Goal: Task Accomplishment & Management: Complete application form

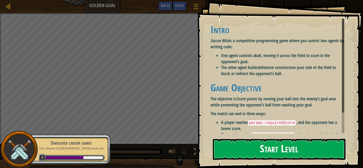
click at [280, 142] on button "Start Level" at bounding box center [279, 149] width 133 height 21
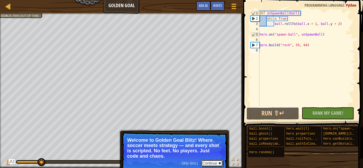
click at [209, 162] on button "Continue" at bounding box center [212, 163] width 22 height 7
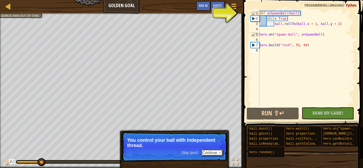
click at [204, 153] on button "Continue" at bounding box center [212, 152] width 22 height 7
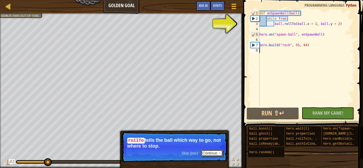
click at [217, 151] on button "Continue" at bounding box center [212, 153] width 22 height 7
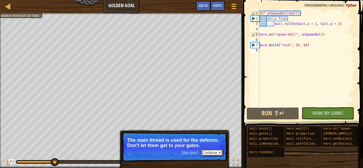
click at [208, 155] on button "Continue" at bounding box center [212, 152] width 22 height 7
click at [213, 152] on button "Continue" at bounding box center [212, 152] width 22 height 7
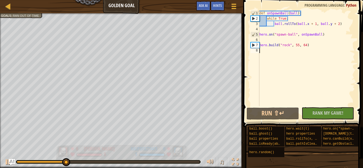
type textarea "[DOMAIN_NAME]("rock", 55, 64)"
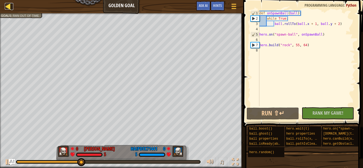
click at [6, 6] on div at bounding box center [8, 6] width 7 height 7
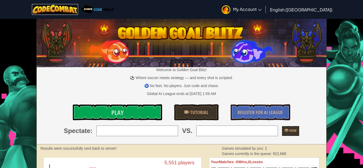
click at [50, 5] on img at bounding box center [55, 9] width 47 height 11
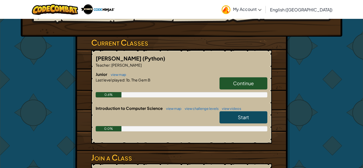
scroll to position [76, 0]
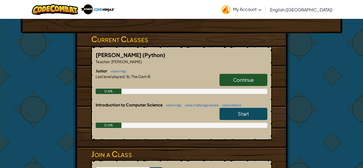
click at [230, 83] on link "Continue" at bounding box center [244, 80] width 48 height 12
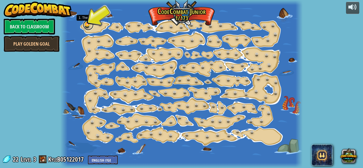
click at [88, 23] on link at bounding box center [88, 25] width 11 height 11
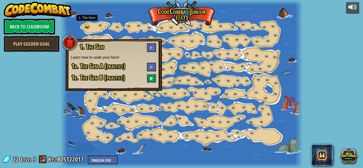
click at [151, 74] on button at bounding box center [151, 78] width 9 height 9
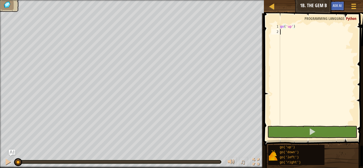
click at [279, 30] on div "2" at bounding box center [275, 31] width 9 height 5
type textarea "g"
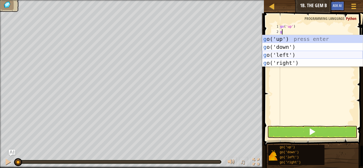
drag, startPoint x: 294, startPoint y: 59, endPoint x: 295, endPoint y: 62, distance: 3.5
click at [295, 61] on div "g o('up') press enter g o('down') press enter g o('left') press enter g o('righ…" at bounding box center [312, 59] width 100 height 48
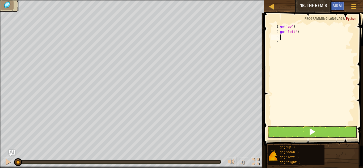
click at [305, 35] on div "go ( 'up' ) go ( 'left' )" at bounding box center [317, 80] width 76 height 112
drag, startPoint x: 304, startPoint y: 33, endPoint x: 301, endPoint y: 33, distance: 2.7
click at [303, 33] on div "go ( 'up' ) go ( 'left' )" at bounding box center [317, 80] width 76 height 112
type textarea "g"
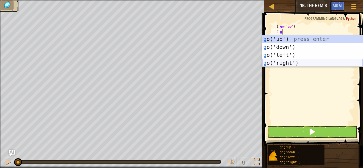
click at [298, 60] on div "g o('up') press enter g o('down') press enter g o('left') press enter g o('righ…" at bounding box center [312, 59] width 100 height 48
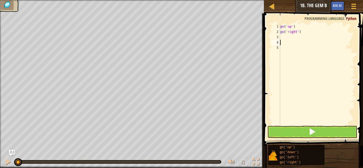
click at [283, 43] on div "go ( 'up' ) go ( 'right' )" at bounding box center [317, 80] width 76 height 112
click at [285, 37] on div "go ( 'up' ) go ( 'right' )" at bounding box center [317, 80] width 76 height 112
type textarea "g"
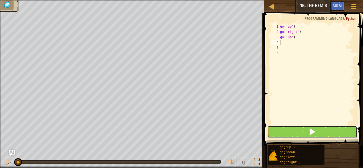
click at [319, 129] on button at bounding box center [312, 132] width 90 height 12
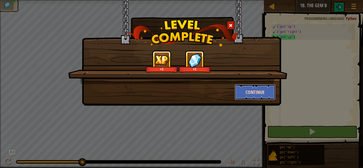
click at [258, 94] on button "Continue" at bounding box center [255, 92] width 41 height 16
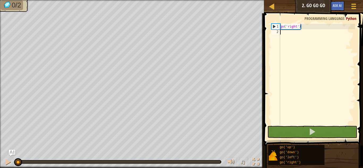
click at [286, 32] on div "go ( 'right' )" at bounding box center [317, 80] width 76 height 112
type textarea "g"
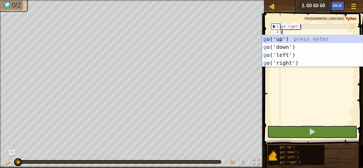
scroll to position [2, 0]
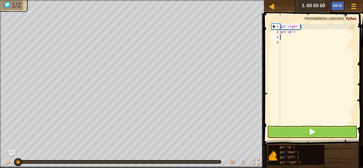
type textarea "g"
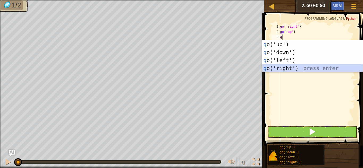
click at [295, 70] on div "g o('up') press enter g o('down') press enter g o('left') press enter g o('righ…" at bounding box center [312, 64] width 100 height 48
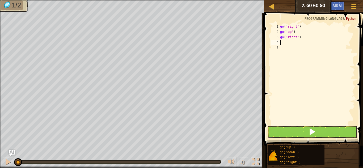
type textarea "g"
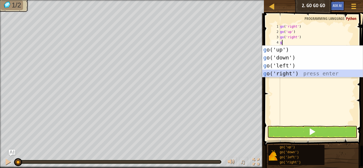
click at [295, 70] on div "g o('up') press enter g o('down') press enter g o('left') press enter g o('righ…" at bounding box center [312, 70] width 100 height 48
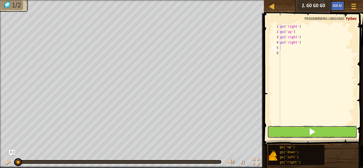
drag, startPoint x: 278, startPoint y: 129, endPoint x: 278, endPoint y: 133, distance: 3.7
click at [278, 129] on button at bounding box center [312, 132] width 90 height 12
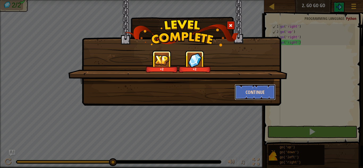
click at [269, 88] on button "Continue" at bounding box center [255, 92] width 41 height 16
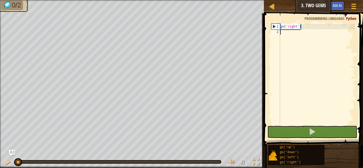
type textarea "g"
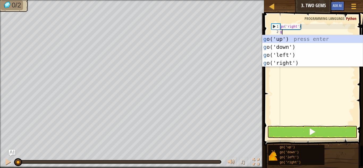
scroll to position [2, 0]
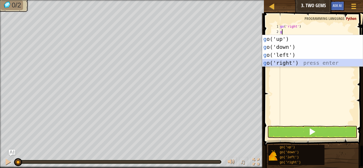
click at [283, 63] on div "g o('up') press enter g o('down') press enter g o('left') press enter g o('righ…" at bounding box center [312, 59] width 100 height 48
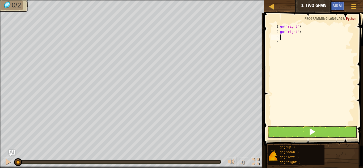
type textarea "g"
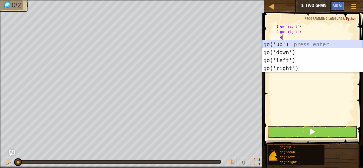
click at [291, 45] on div "g o('up') press enter g o('down') press enter g o('left') press enter g o('righ…" at bounding box center [312, 64] width 100 height 48
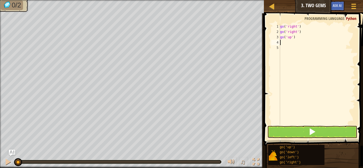
type textarea "g"
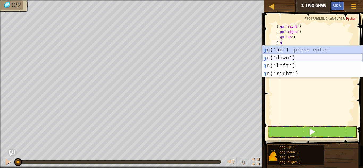
click at [284, 57] on div "g o('up') press enter g o('down') press enter g o('left') press enter g o('righ…" at bounding box center [312, 70] width 100 height 48
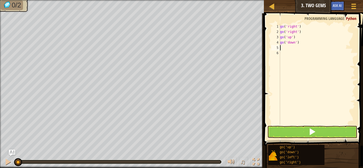
type textarea "g"
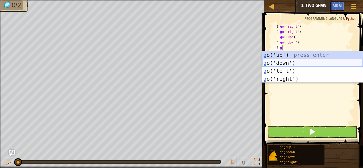
click at [287, 61] on div "g o('up') press enter g o('down') press enter g o('left') press enter g o('righ…" at bounding box center [312, 75] width 100 height 48
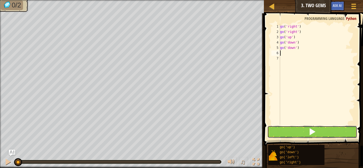
click at [288, 136] on button at bounding box center [312, 132] width 90 height 12
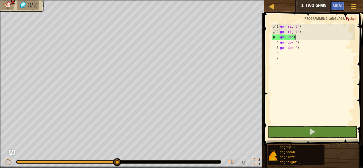
click at [300, 39] on div "go ( 'right' ) go ( 'right' ) go ( 'up' ) go ( 'down' ) go ( 'down' )" at bounding box center [317, 80] width 76 height 112
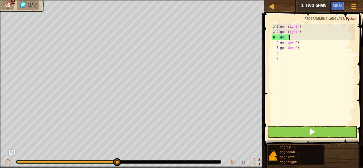
type textarea "g"
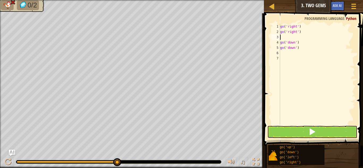
type textarea "g"
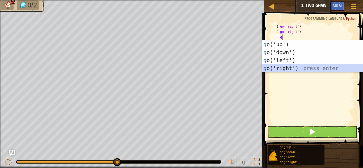
click at [292, 65] on div "g o('up') press enter g o('down') press enter g o('left') press enter g o('righ…" at bounding box center [312, 64] width 100 height 48
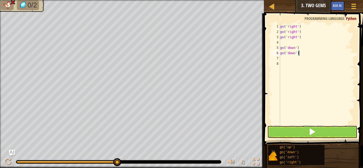
click at [302, 52] on div "go ( 'right' ) go ( 'right' ) go ( 'right' ) go ( 'down' ) go ( 'down' )" at bounding box center [317, 80] width 76 height 112
type textarea "g"
click at [301, 47] on div "go ( 'right' ) go ( 'right' ) go ( 'right' ) go ( 'down' )" at bounding box center [317, 80] width 76 height 112
type textarea "g"
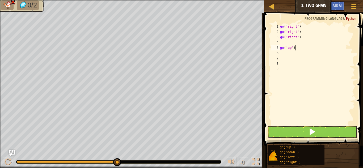
click at [298, 47] on div "go ( 'right' ) go ( 'right' ) go ( 'right' ) go ( 'up' )" at bounding box center [317, 80] width 76 height 112
type textarea "g"
click at [281, 39] on div "go ( 'right' ) go ( 'right' ) go ( 'right' )" at bounding box center [317, 80] width 76 height 112
type textarea "go('right')"
click at [283, 43] on div "go ( 'right' ) go ( 'right' ) go ( 'right' )" at bounding box center [317, 80] width 76 height 112
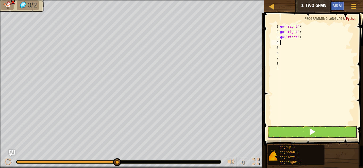
type textarea "g"
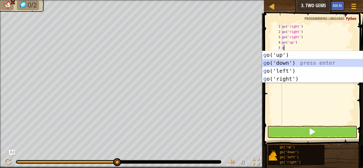
click at [287, 59] on div "g o('up') press enter g o('down') press enter g o('left') press enter g o('righ…" at bounding box center [312, 75] width 100 height 48
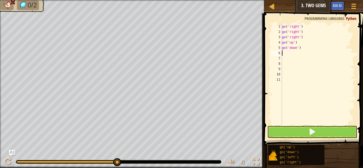
type textarea "g"
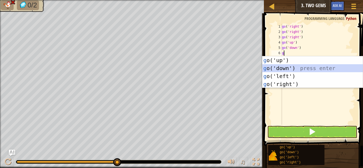
click at [296, 69] on div "g o('up') press enter g o('down') press enter g o('left') press enter g o('righ…" at bounding box center [312, 80] width 100 height 48
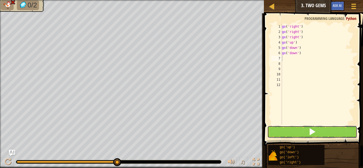
click at [301, 136] on button at bounding box center [312, 132] width 90 height 12
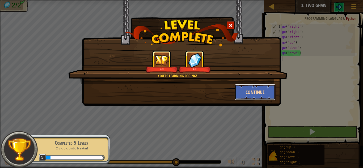
click at [252, 95] on button "Continue" at bounding box center [255, 92] width 41 height 16
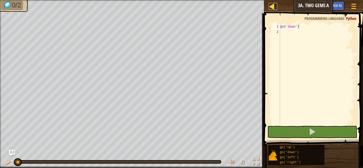
click at [277, 7] on link "Map" at bounding box center [276, 6] width 3 height 7
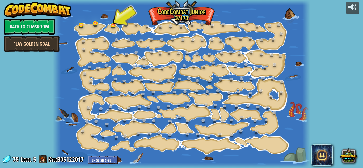
click at [22, 40] on link "Play Golden Goal" at bounding box center [32, 44] width 56 height 16
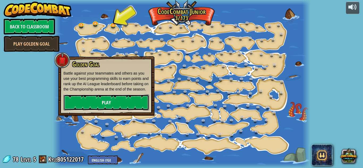
click at [111, 109] on link "Play" at bounding box center [107, 103] width 86 height 16
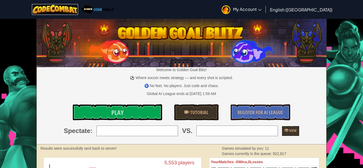
click at [59, 12] on img at bounding box center [55, 9] width 47 height 11
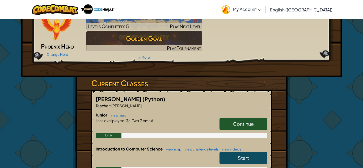
scroll to position [125, 0]
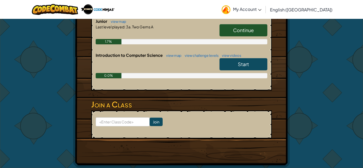
click at [236, 62] on link "Start" at bounding box center [244, 64] width 48 height 12
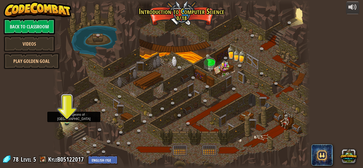
click at [67, 117] on img at bounding box center [67, 115] width 6 height 14
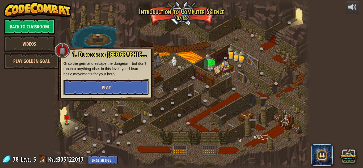
click at [103, 90] on span "Play" at bounding box center [106, 87] width 9 height 7
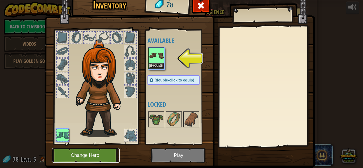
click at [66, 153] on button "Change Hero" at bounding box center [86, 155] width 68 height 15
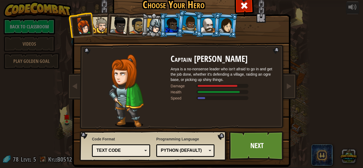
click at [150, 20] on div at bounding box center [154, 26] width 15 height 15
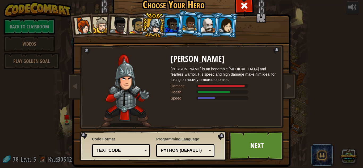
click at [177, 30] on li at bounding box center [189, 23] width 26 height 27
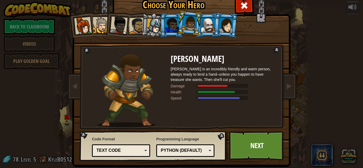
click at [204, 23] on div at bounding box center [208, 25] width 14 height 14
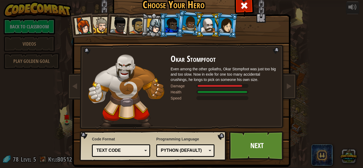
click at [223, 18] on div at bounding box center [226, 25] width 15 height 15
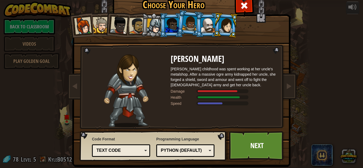
click at [138, 20] on div at bounding box center [137, 26] width 16 height 16
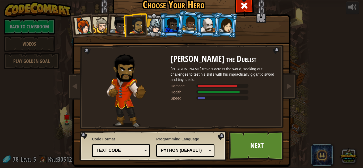
click at [100, 18] on div at bounding box center [101, 25] width 16 height 16
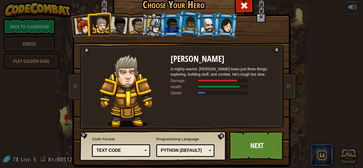
click at [123, 21] on div at bounding box center [119, 25] width 18 height 18
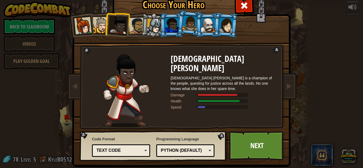
click at [80, 23] on div at bounding box center [83, 26] width 18 height 18
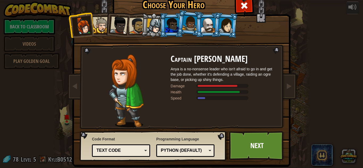
click at [174, 27] on div at bounding box center [172, 25] width 14 height 14
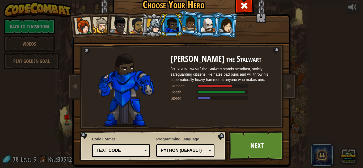
click at [246, 152] on link "Next" at bounding box center [257, 145] width 56 height 29
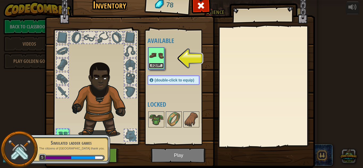
click at [163, 64] on button "Equip" at bounding box center [156, 66] width 15 height 6
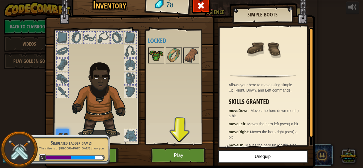
click at [152, 62] on img at bounding box center [156, 55] width 15 height 15
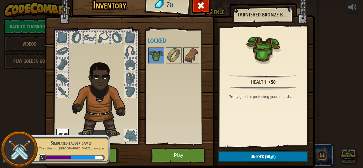
click at [153, 143] on div "Available Equip (double-click to equip) Locked" at bounding box center [177, 88] width 65 height 116
click at [178, 154] on button "Play" at bounding box center [179, 155] width 56 height 15
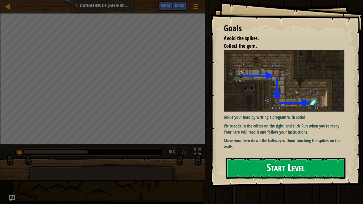
click at [266, 164] on button "Start Level" at bounding box center [285, 168] width 119 height 21
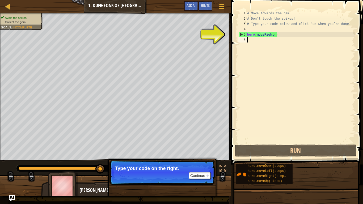
click at [252, 41] on div "# Move towards the gem. # Don’t touch the spikes! # Type your code below and cl…" at bounding box center [300, 83] width 109 height 144
type textarea "h"
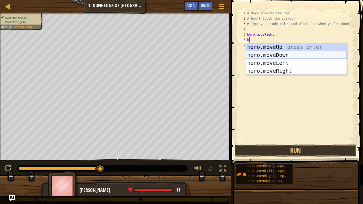
click at [258, 52] on div "h ero.moveUp press enter h ero.moveDown press enter h ero.moveLeft press enter …" at bounding box center [296, 67] width 100 height 48
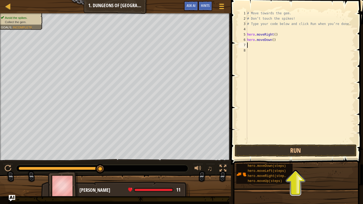
click at [255, 46] on div "# Move towards the gem. # Don’t touch the spikes! # Type your code below and cl…" at bounding box center [300, 83] width 109 height 144
type textarea "h"
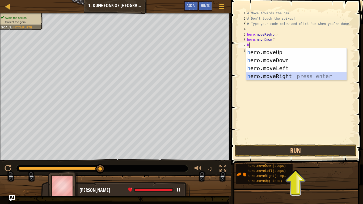
click at [273, 74] on div "h ero.moveUp press enter h ero.moveDown press enter h ero.moveLeft press enter …" at bounding box center [296, 72] width 100 height 48
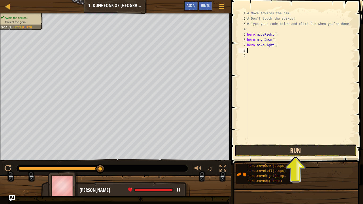
drag, startPoint x: 292, startPoint y: 152, endPoint x: 293, endPoint y: 148, distance: 4.2
click at [293, 149] on button "Run" at bounding box center [296, 151] width 122 height 12
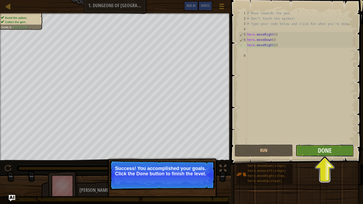
click at [307, 150] on button "Done" at bounding box center [325, 151] width 58 height 12
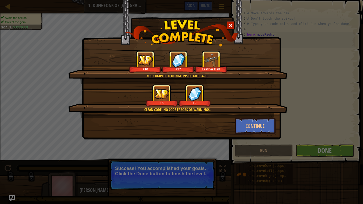
click at [308, 141] on div "You completed Dungeons of Kithgard! +10 +17 Leather Belt Clean code: no code er…" at bounding box center [181, 102] width 363 height 204
click at [308, 145] on div "You completed Dungeons of Kithgard! +10 +17 Leather Belt Clean code: no code er…" at bounding box center [181, 102] width 363 height 204
click at [251, 125] on button "Continue" at bounding box center [255, 126] width 41 height 16
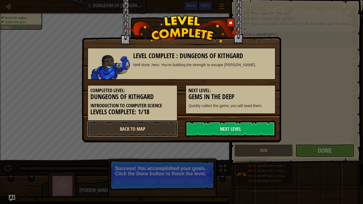
click at [156, 130] on link "Back to Map" at bounding box center [132, 129] width 90 height 16
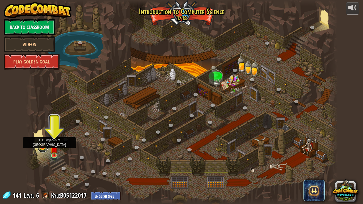
click at [41, 147] on link at bounding box center [42, 147] width 11 height 11
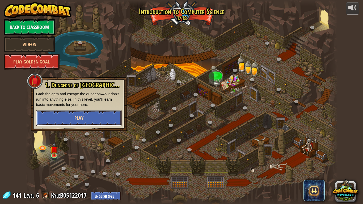
click at [89, 117] on button "Play" at bounding box center [79, 118] width 86 height 16
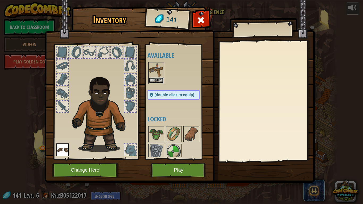
click at [157, 78] on button "Equip" at bounding box center [156, 81] width 15 height 6
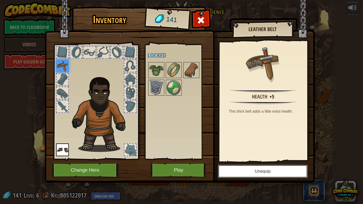
click at [291, 168] on button "Unequip" at bounding box center [263, 171] width 90 height 13
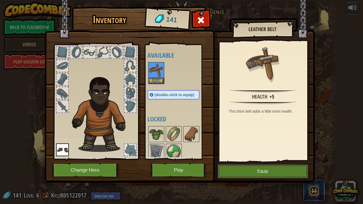
click at [265, 167] on button "Equip" at bounding box center [263, 171] width 90 height 13
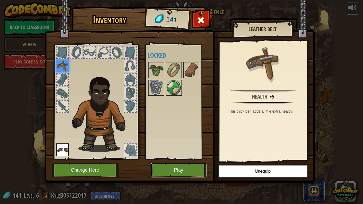
click at [184, 168] on button "Play" at bounding box center [179, 170] width 56 height 15
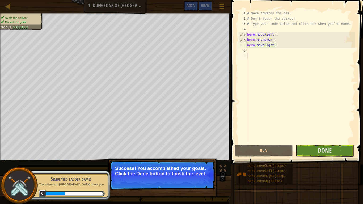
drag, startPoint x: 320, startPoint y: 141, endPoint x: 319, endPoint y: 167, distance: 25.8
click at [319, 167] on div "Hints Videos 1 2 3 4 5 6 7 8 9 # Move towards the gem. # Don’t touch the spikes…" at bounding box center [296, 101] width 134 height 202
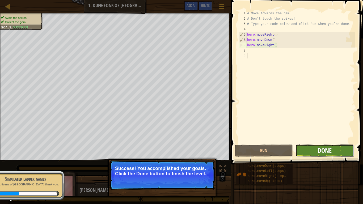
click at [319, 152] on span "Done" at bounding box center [325, 150] width 14 height 9
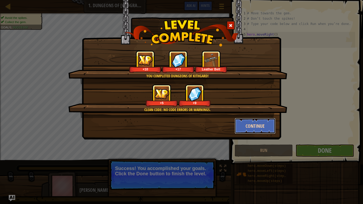
click at [250, 129] on button "Continue" at bounding box center [255, 126] width 41 height 16
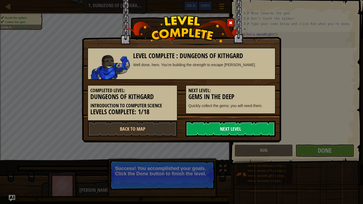
click at [252, 124] on link "Next Level" at bounding box center [231, 129] width 90 height 16
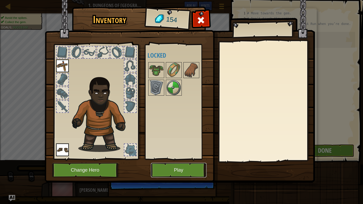
click at [194, 168] on button "Play" at bounding box center [179, 170] width 56 height 15
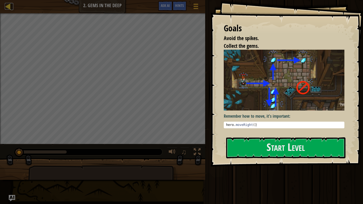
click at [6, 4] on div at bounding box center [8, 6] width 7 height 7
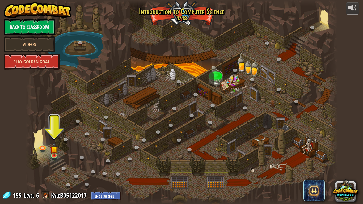
click at [32, 61] on link "Play Golden Goal" at bounding box center [32, 62] width 56 height 16
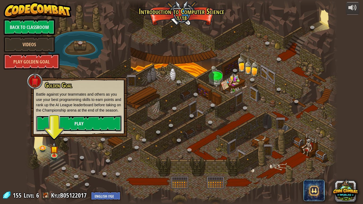
click at [71, 130] on link "Play" at bounding box center [79, 124] width 86 height 16
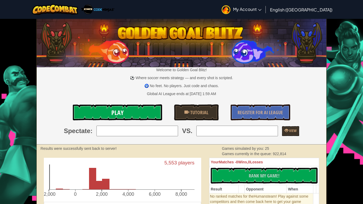
click at [123, 113] on link "Play" at bounding box center [117, 112] width 89 height 16
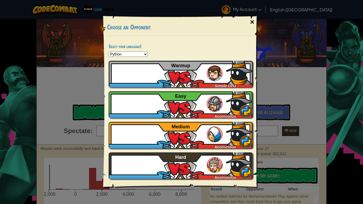
click at [251, 22] on div "×" at bounding box center [252, 21] width 12 height 15
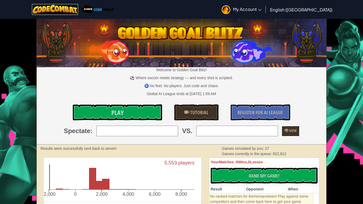
click at [43, 6] on img at bounding box center [55, 9] width 47 height 11
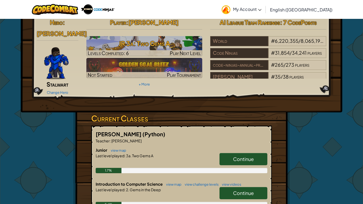
scroll to position [45, 0]
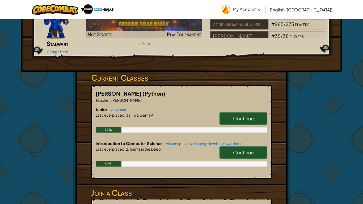
click at [252, 149] on span "Continue" at bounding box center [243, 152] width 21 height 6
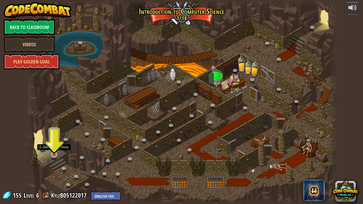
click at [56, 154] on img at bounding box center [54, 146] width 8 height 18
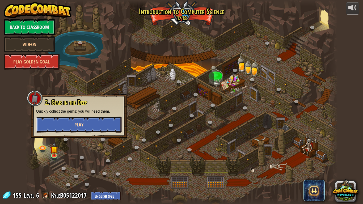
click at [65, 126] on button "Play" at bounding box center [79, 125] width 86 height 16
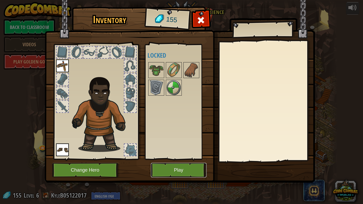
click at [180, 168] on button "Play" at bounding box center [179, 170] width 56 height 15
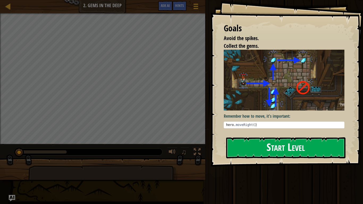
click at [302, 154] on button "Start Level" at bounding box center [285, 147] width 119 height 21
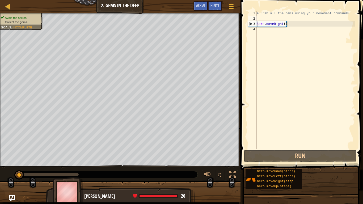
click at [263, 18] on div "# Grab all the gems using your movement commands. hero . moveRight ( )" at bounding box center [305, 85] width 99 height 149
click at [258, 31] on div "# Grab all the gems using your movement commands. hero . moveRight ( )" at bounding box center [305, 85] width 99 height 149
type textarea "h"
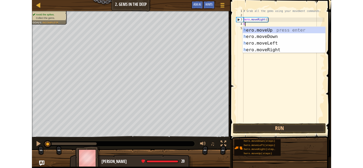
scroll to position [2, 0]
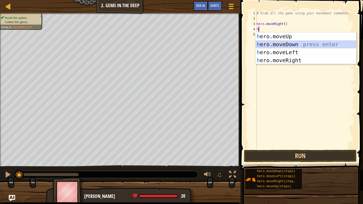
click at [263, 41] on div "h ero.moveUp press enter h ero.moveDown press enter h ero.moveLeft press enter …" at bounding box center [306, 56] width 100 height 48
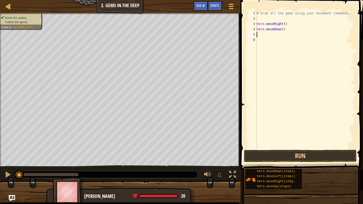
click at [263, 38] on div "# Grab all the gems using your movement commands. hero . moveRight ( ) hero . m…" at bounding box center [305, 85] width 99 height 149
click at [263, 32] on div "# Grab all the gems using your movement commands. hero . moveRight ( ) hero . m…" at bounding box center [305, 85] width 99 height 149
type textarea "hero.moveDown()"
click at [262, 33] on div "# Grab all the gems using your movement commands. hero . moveRight ( ) hero . m…" at bounding box center [305, 85] width 99 height 149
type textarea "h"
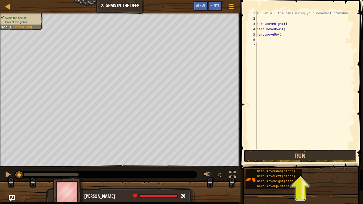
type textarea "h"
click at [262, 33] on div "# Grab all the gems using your movement commands. hero . moveRight ( ) hero . m…" at bounding box center [305, 85] width 99 height 149
type textarea "hero.moveUp()"
click at [260, 48] on div "# Grab all the gems using your movement commands. hero . moveRight ( ) hero . m…" at bounding box center [305, 85] width 99 height 149
type textarea "h"
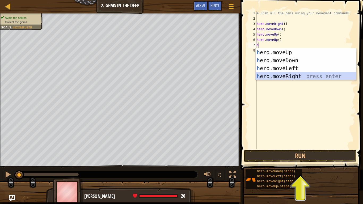
click at [276, 78] on div "h ero.moveUp press enter h ero.moveDown press enter h ero.moveLeft press enter …" at bounding box center [306, 72] width 100 height 48
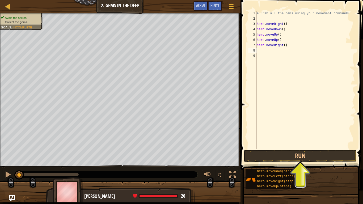
type textarea "h"
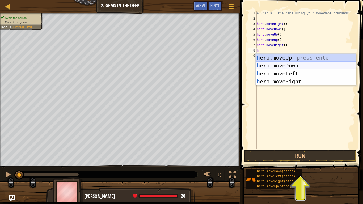
click at [260, 62] on div "h ero.moveUp press enter h ero.moveDown press enter h ero.moveLeft press enter …" at bounding box center [306, 78] width 100 height 48
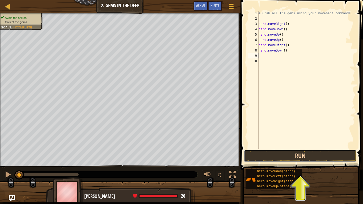
click at [289, 159] on button "Run" at bounding box center [300, 156] width 113 height 12
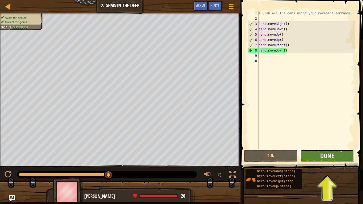
click at [339, 157] on button "Done" at bounding box center [327, 156] width 54 height 12
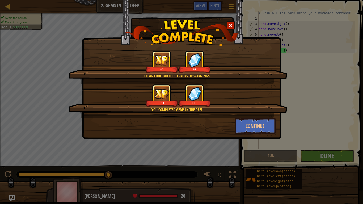
drag, startPoint x: 203, startPoint y: 184, endPoint x: 177, endPoint y: 124, distance: 64.5
drag, startPoint x: 175, startPoint y: 122, endPoint x: 150, endPoint y: 138, distance: 29.8
